Goal: Information Seeking & Learning: Learn about a topic

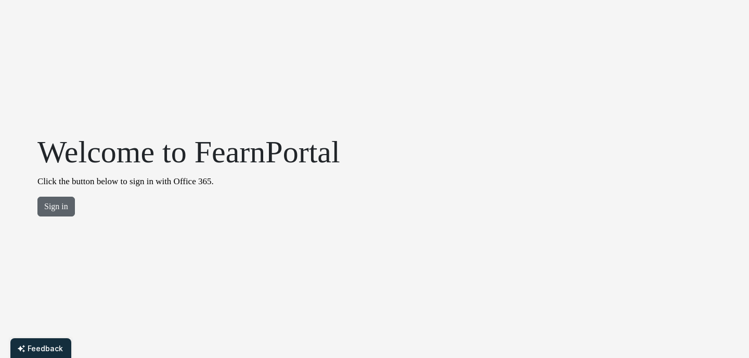
click at [64, 208] on button "Sign in" at bounding box center [55, 207] width 37 height 20
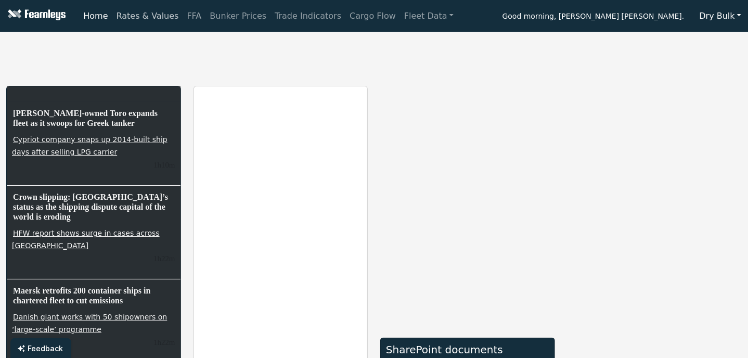
click at [132, 18] on link "Rates & Values" at bounding box center [147, 16] width 71 height 21
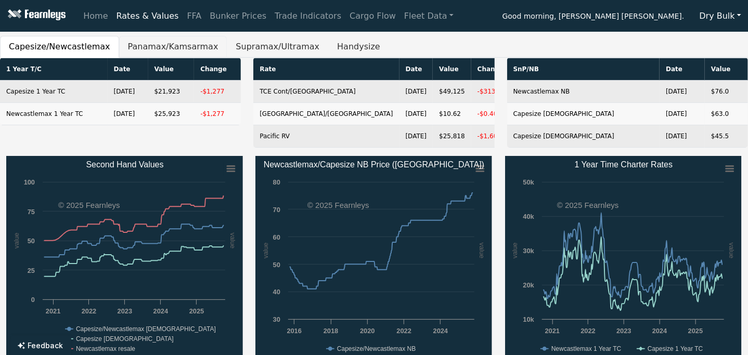
click at [164, 50] on button "Panamax/Kamsarmax" at bounding box center [173, 47] width 108 height 22
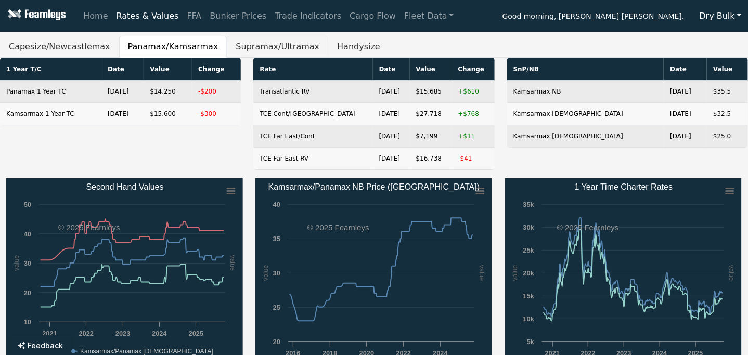
click at [258, 49] on button "Supramax/Ultramax" at bounding box center [277, 47] width 101 height 22
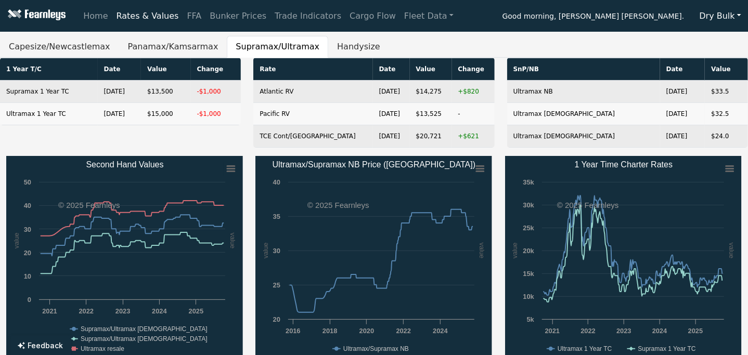
click at [735, 15] on button "Dry Bulk" at bounding box center [720, 16] width 55 height 20
click at [722, 56] on link "Tankers" at bounding box center [735, 56] width 82 height 17
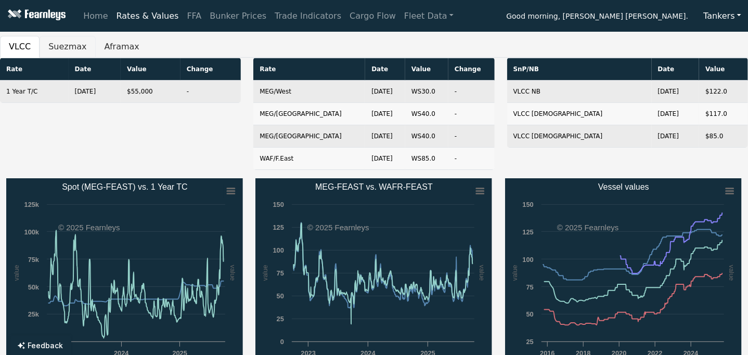
click at [53, 47] on button "Suezmax" at bounding box center [68, 47] width 56 height 22
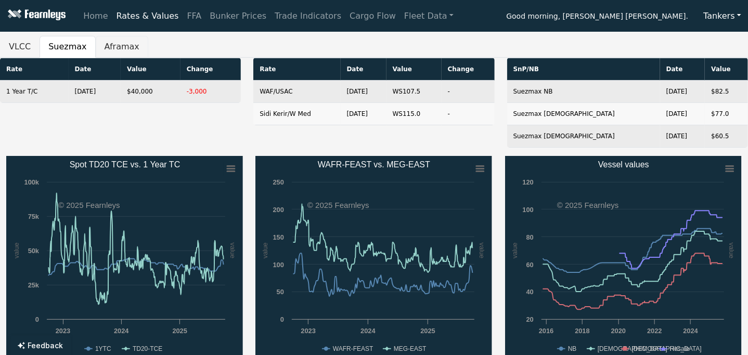
click at [114, 45] on button "Aframax" at bounding box center [122, 47] width 53 height 22
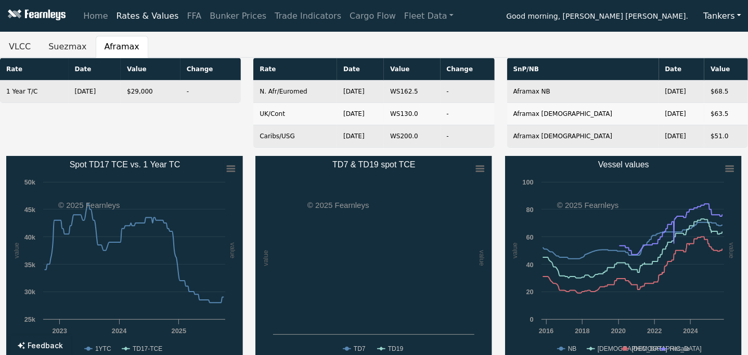
click at [207, 146] on div "Rate Date Value Change 1 Year T/C [DATE] $29,000 -" at bounding box center [120, 107] width 253 height 98
